Goal: Task Accomplishment & Management: Manage account settings

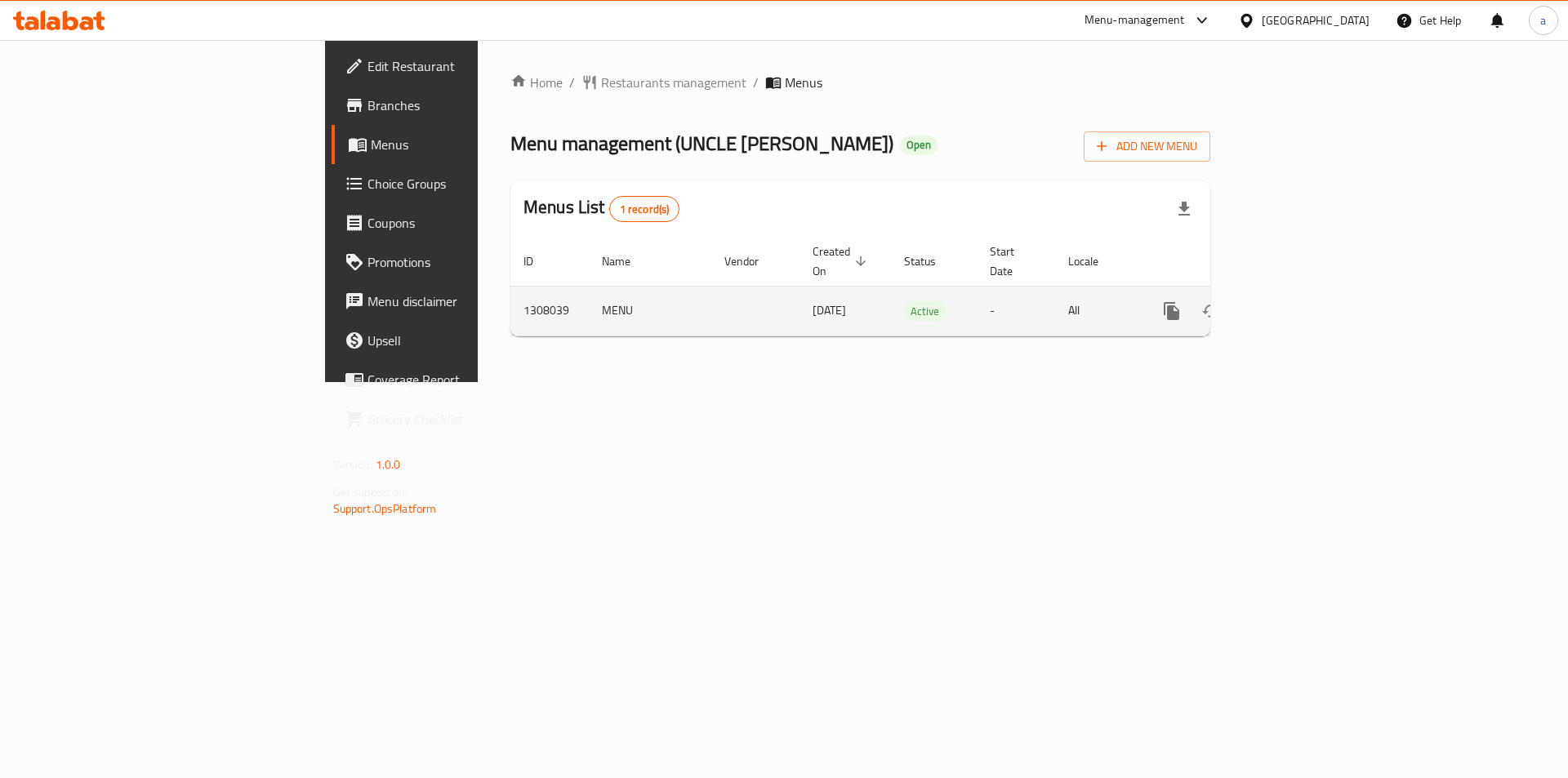
click at [1299, 301] on icon "enhanced table" at bounding box center [1289, 310] width 20 height 20
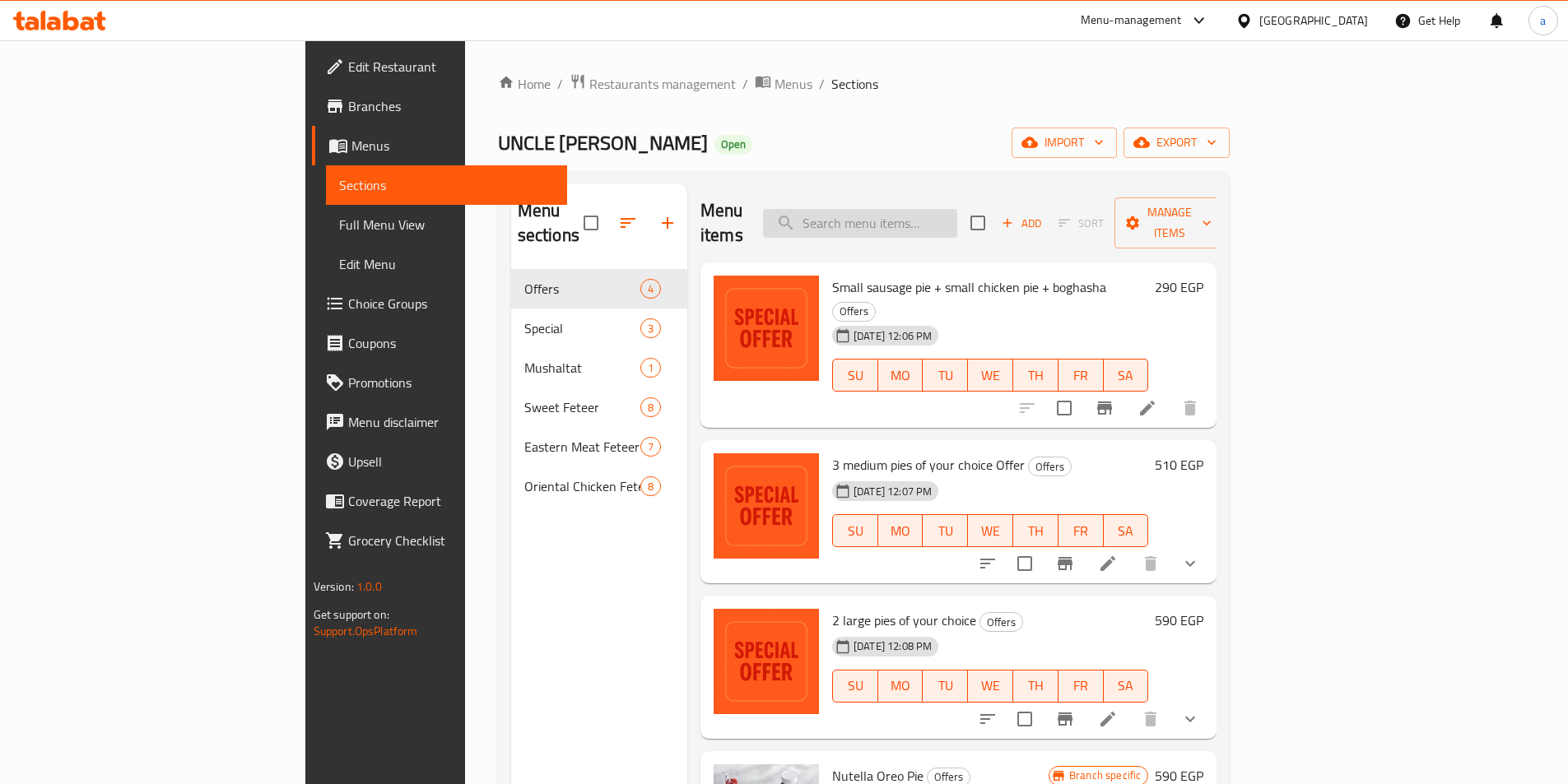
click at [923, 209] on input "search" at bounding box center [859, 224] width 195 height 29
paste input "2 large pies of your choice"
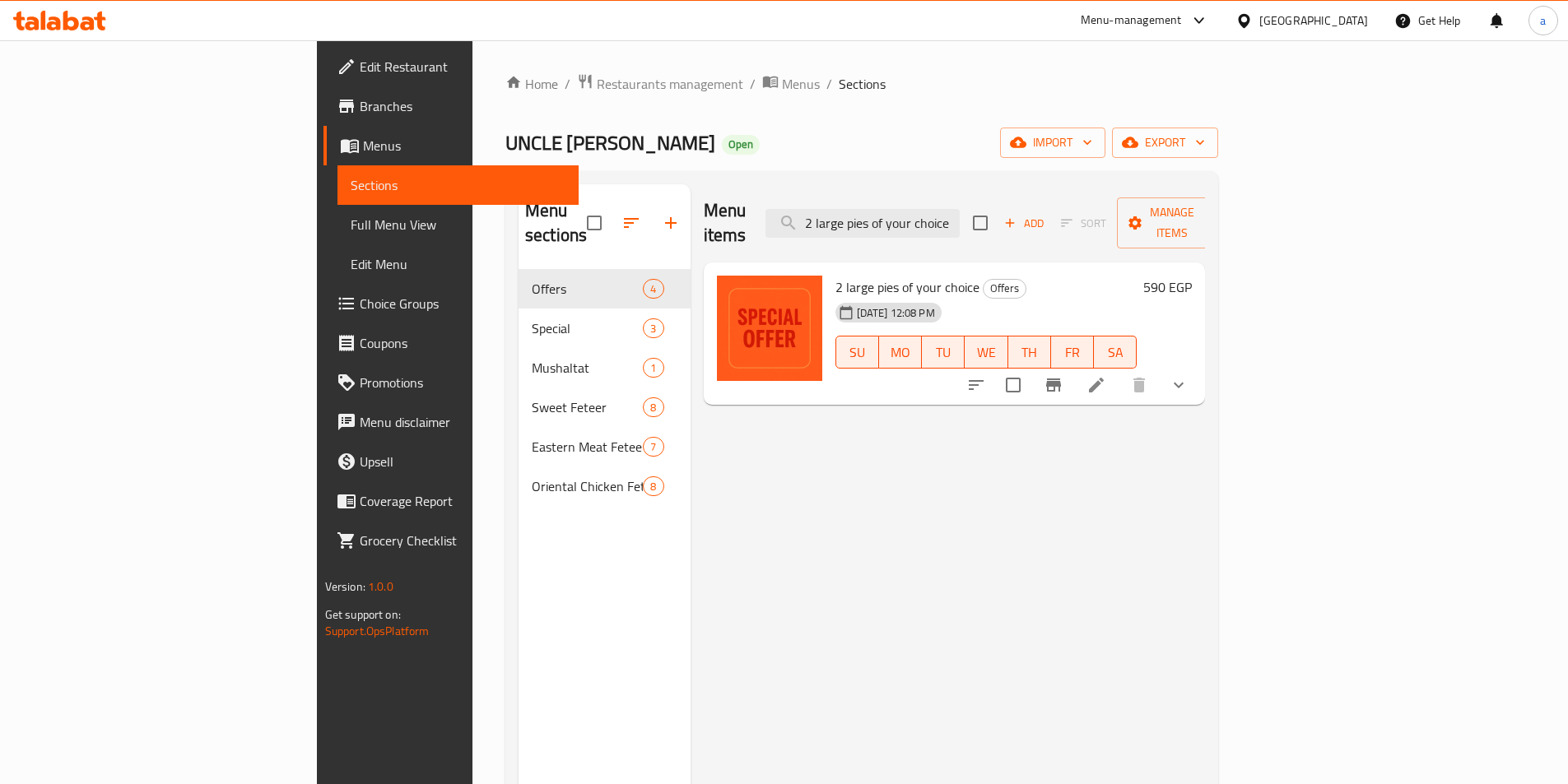
type input "2 large pies of your choice"
click at [1119, 370] on li at bounding box center [1096, 385] width 46 height 30
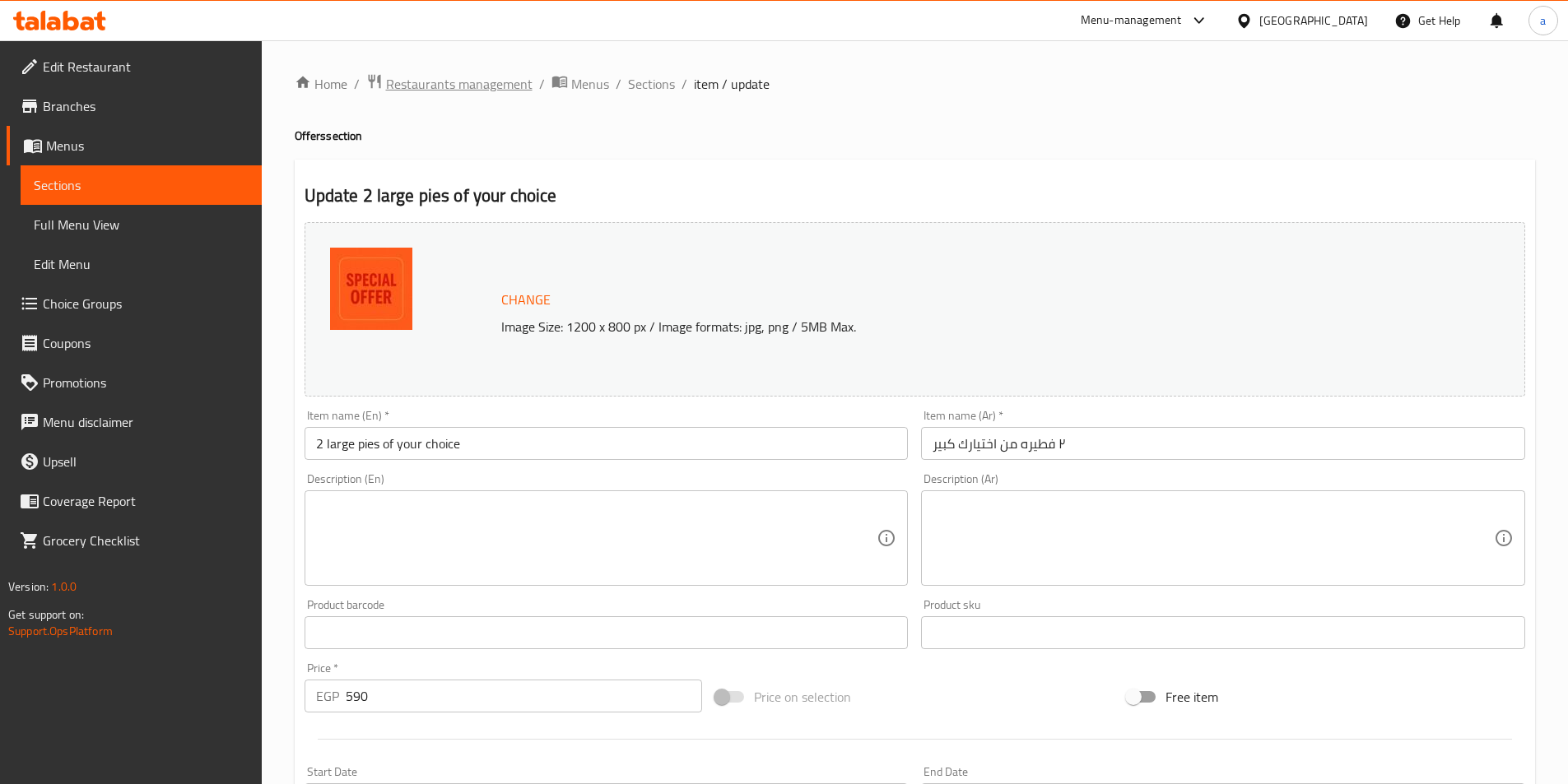
click at [498, 74] on span "Restaurants management" at bounding box center [458, 83] width 147 height 20
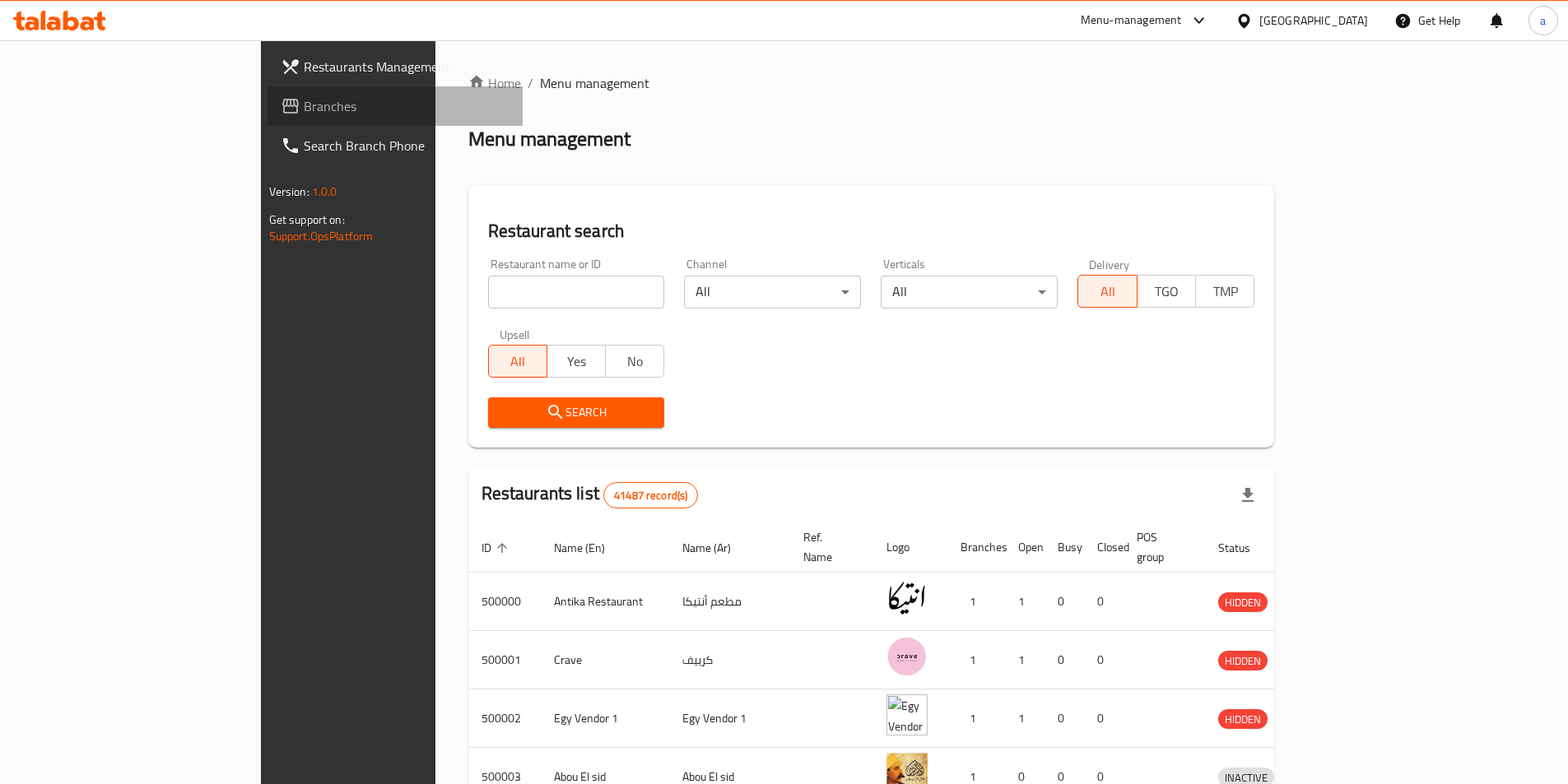
click at [303, 114] on span "Branches" at bounding box center [406, 105] width 206 height 20
